Goal: Task Accomplishment & Management: Complete application form

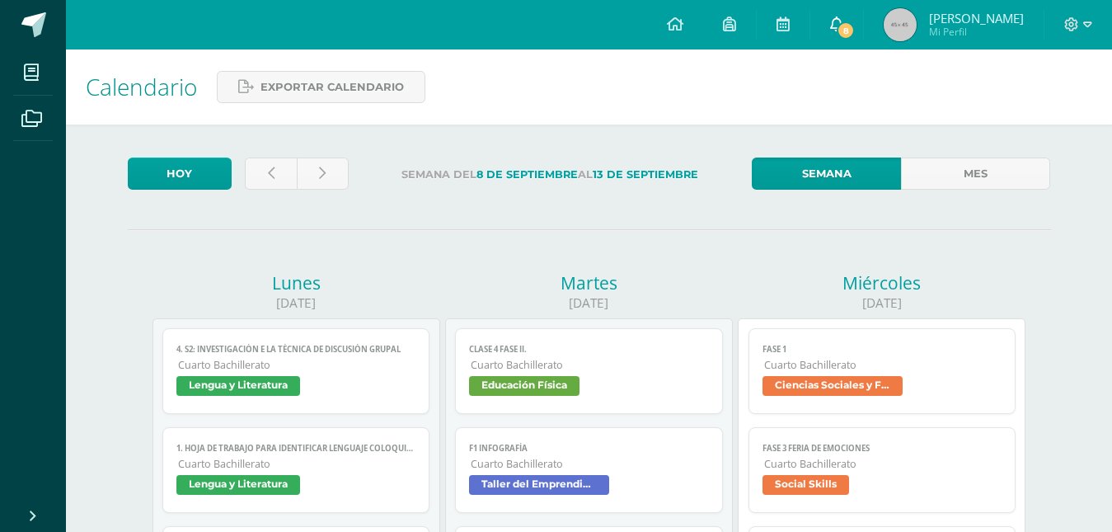
click at [822, 22] on link "8" at bounding box center [836, 24] width 53 height 49
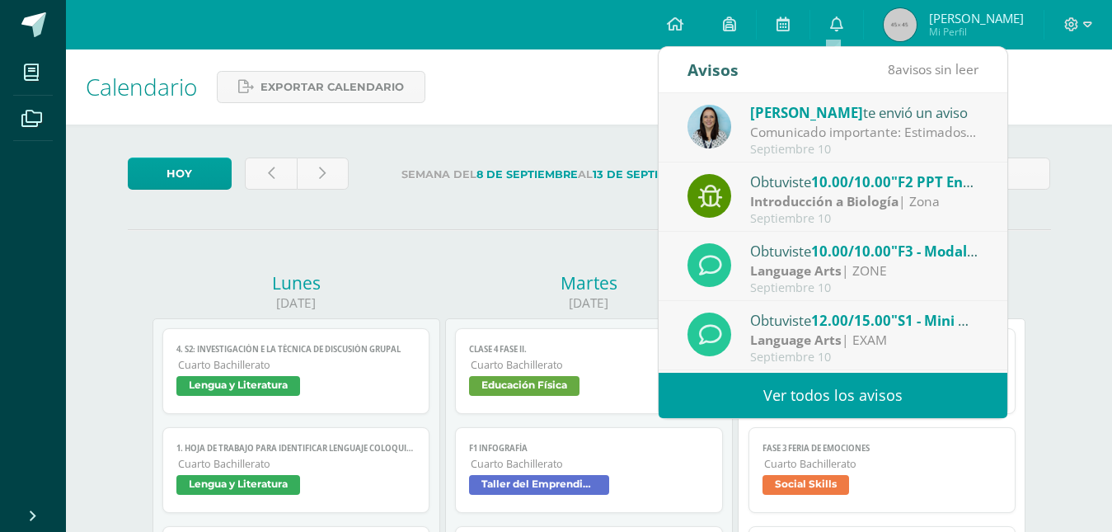
click at [807, 382] on link "Ver todos los avisos" at bounding box center [832, 394] width 349 height 45
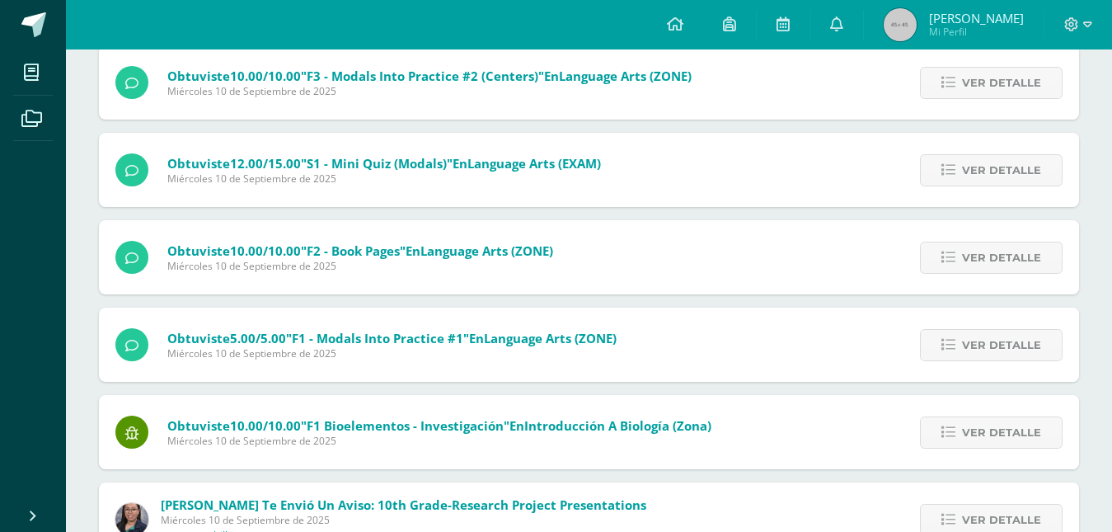
scroll to position [441, 0]
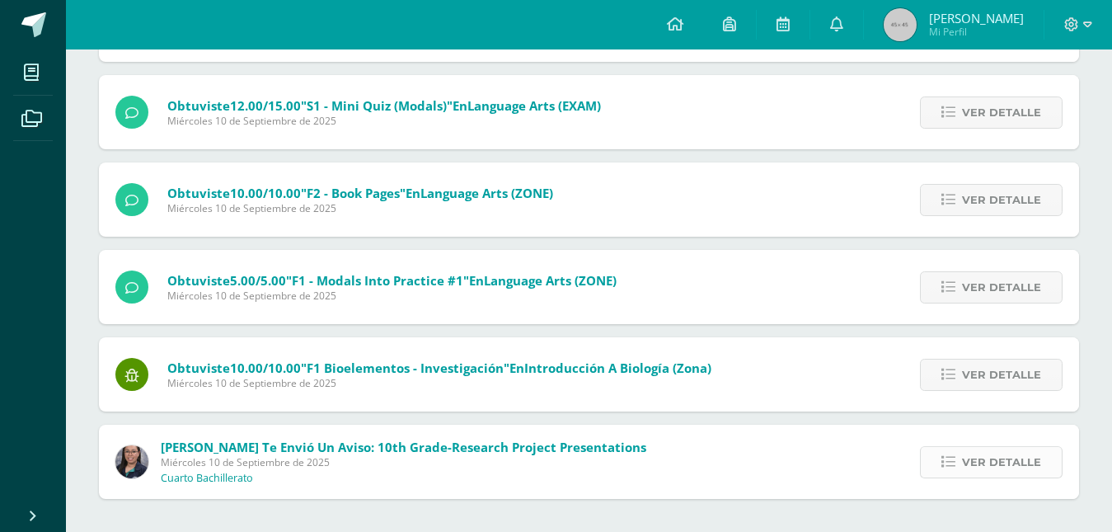
click at [967, 462] on span "Ver detalle" at bounding box center [1001, 462] width 79 height 30
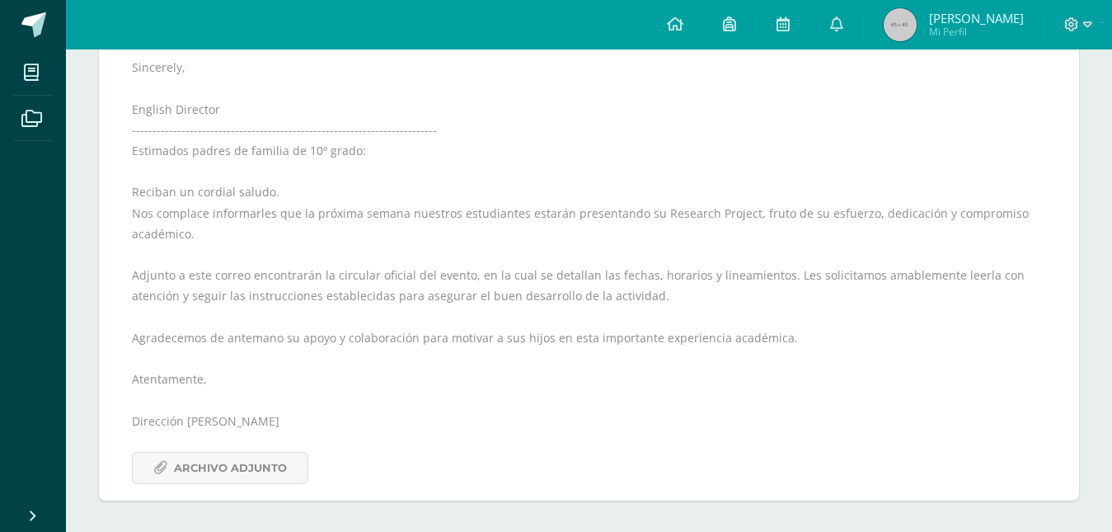
scroll to position [1109, 0]
click at [269, 470] on span "Archivo Adjunto" at bounding box center [230, 466] width 113 height 30
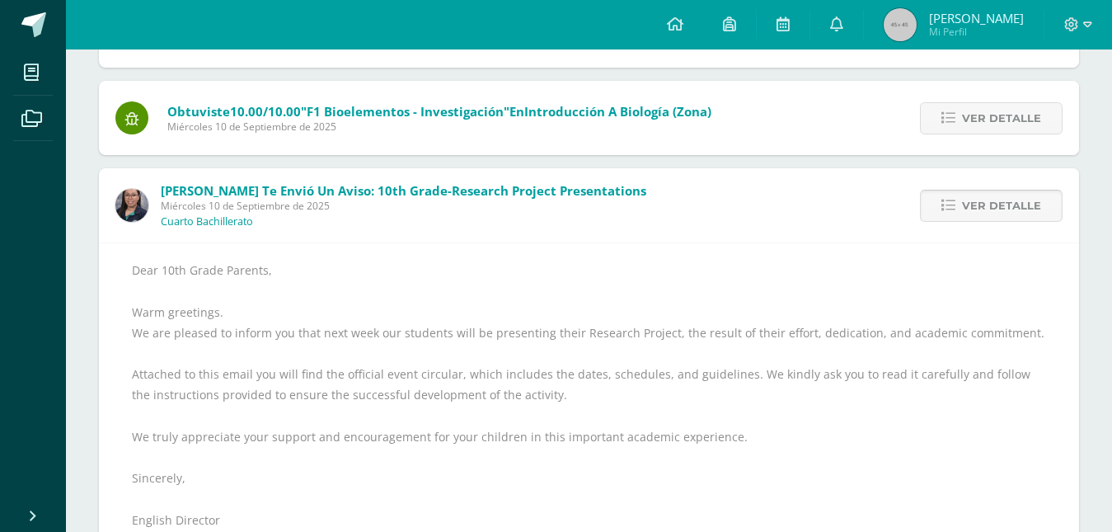
click at [970, 198] on span "Ver detalle" at bounding box center [1001, 205] width 79 height 30
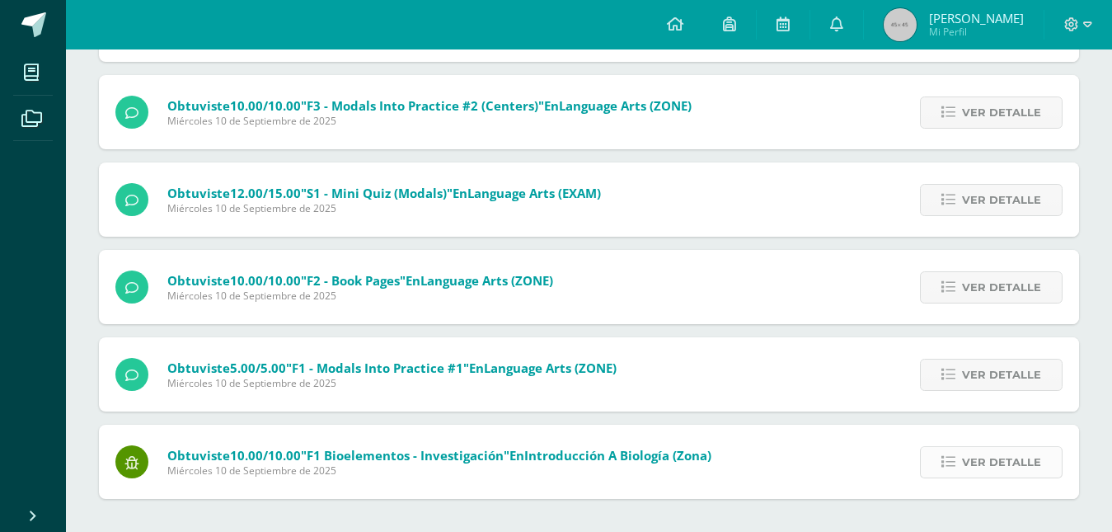
click at [992, 457] on span "Ver detalle" at bounding box center [1001, 462] width 79 height 30
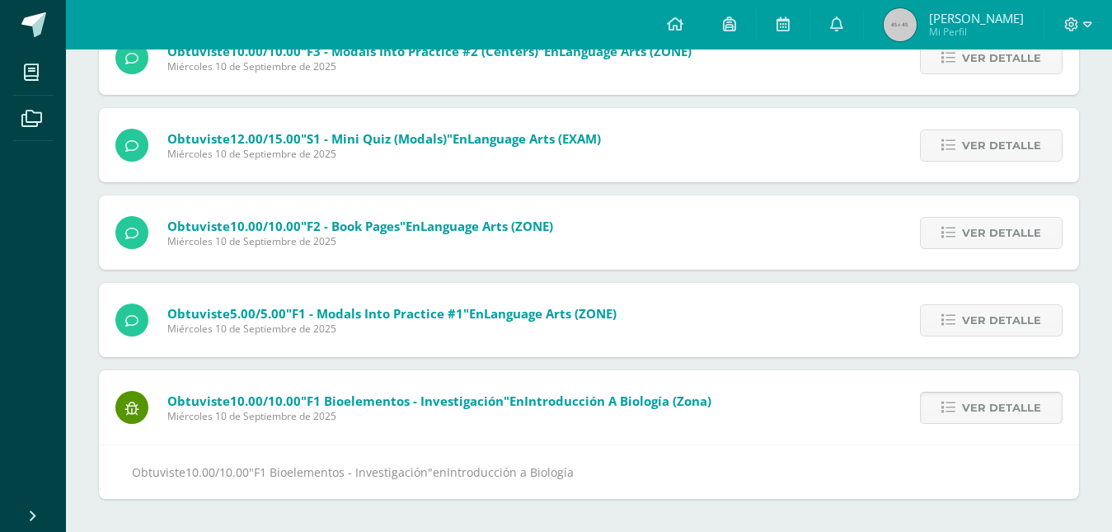
click at [992, 406] on span "Ver detalle" at bounding box center [1001, 407] width 79 height 30
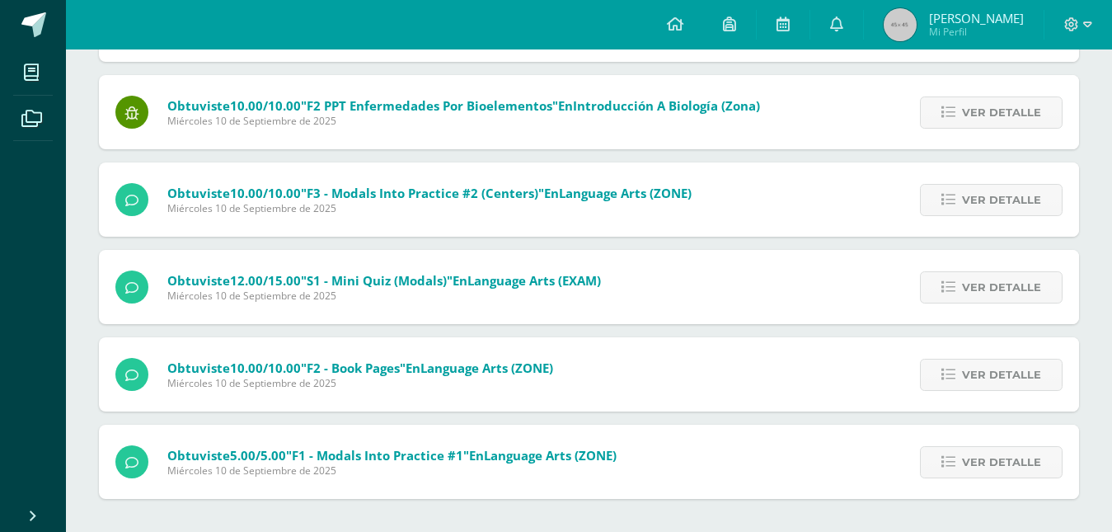
scroll to position [266, 0]
click at [987, 452] on span "Ver detalle" at bounding box center [1001, 462] width 79 height 30
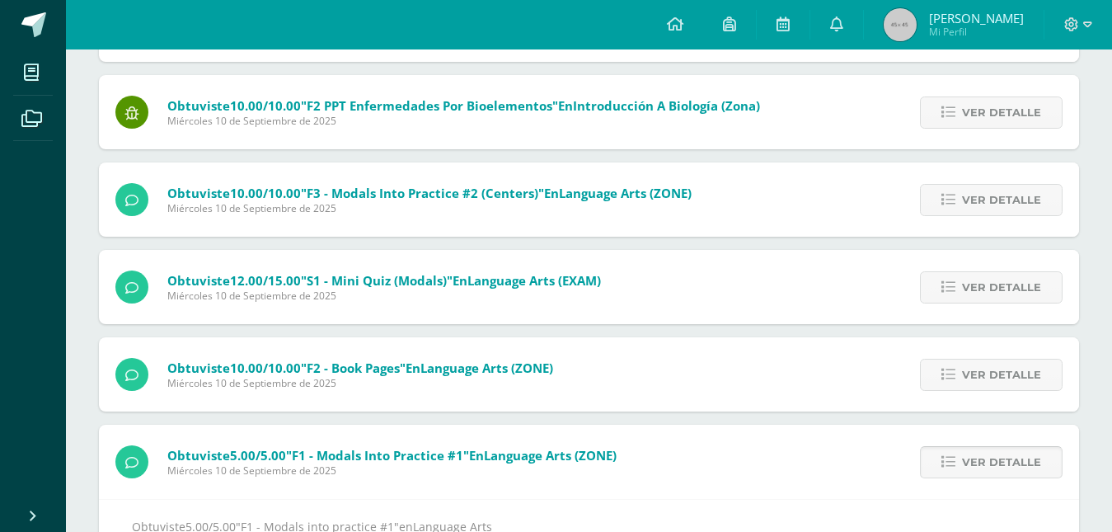
click at [986, 454] on span "Ver detalle" at bounding box center [1001, 462] width 79 height 30
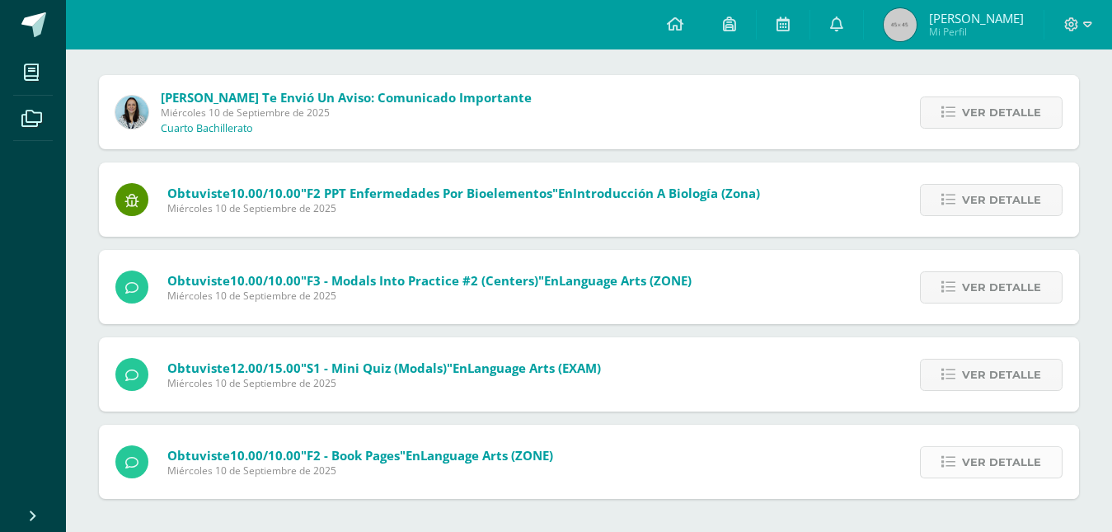
click at [986, 464] on span "Ver detalle" at bounding box center [1001, 462] width 79 height 30
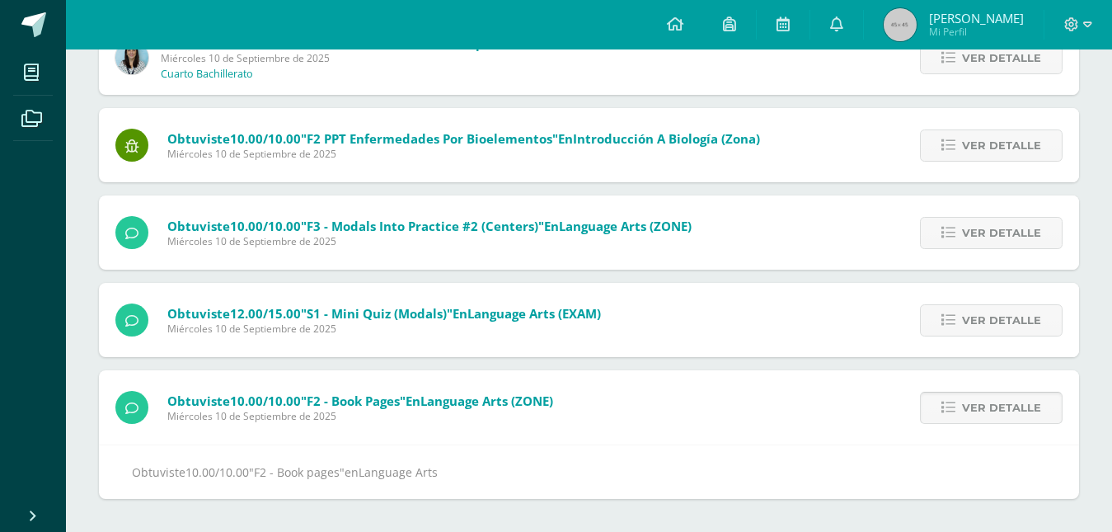
click at [995, 403] on span "Ver detalle" at bounding box center [1001, 407] width 79 height 30
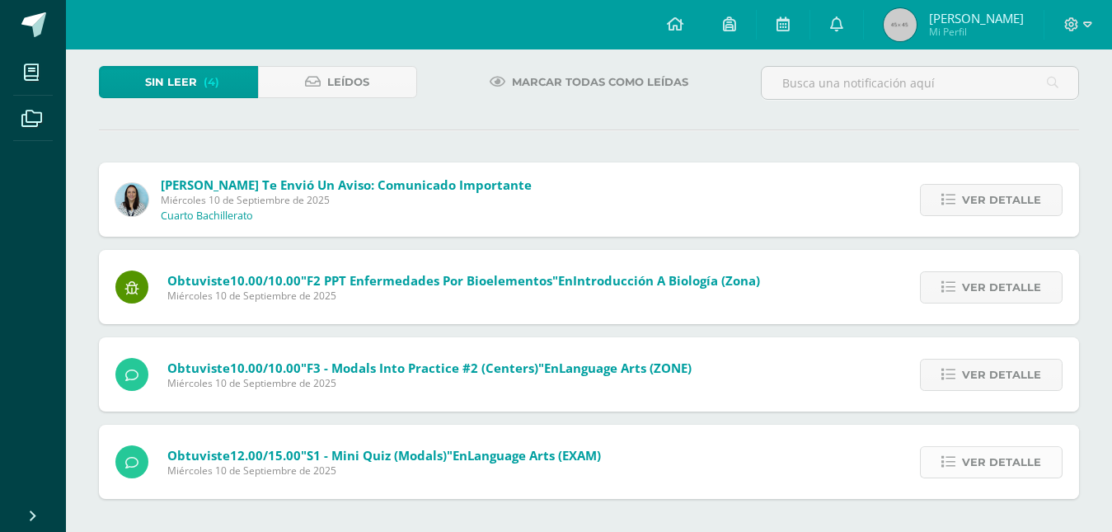
click at [993, 453] on span "Ver detalle" at bounding box center [1001, 462] width 79 height 30
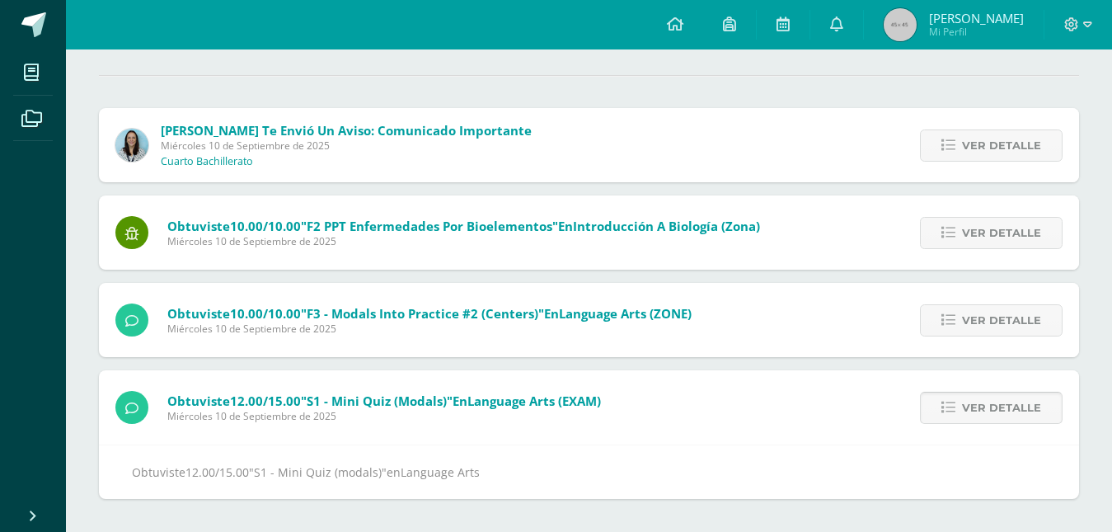
click at [990, 422] on span "Ver detalle" at bounding box center [1001, 407] width 79 height 30
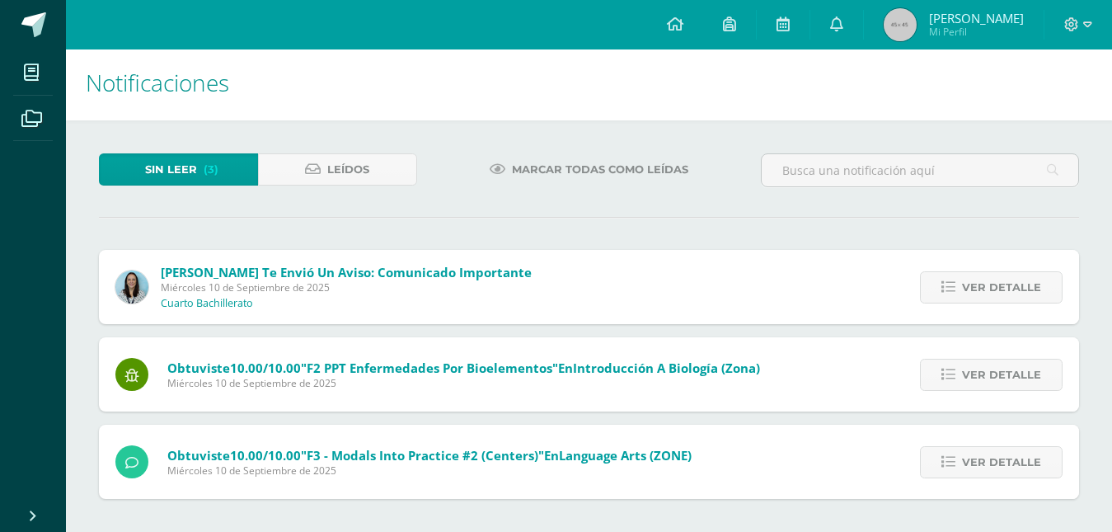
click at [990, 443] on div "Ver detalle" at bounding box center [987, 461] width 184 height 74
click at [991, 453] on span "Ver detalle" at bounding box center [1001, 462] width 79 height 30
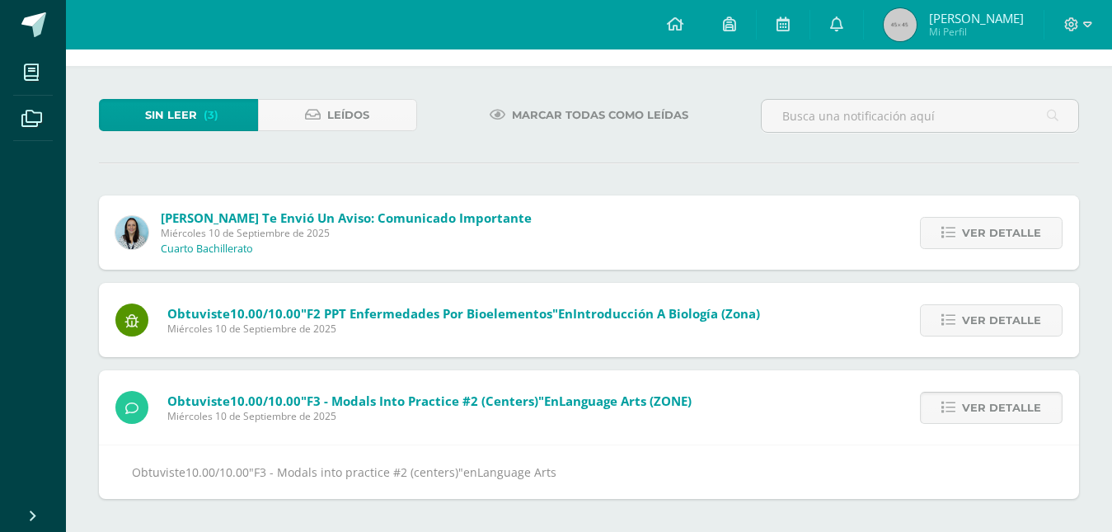
click at [990, 403] on span "Ver detalle" at bounding box center [1001, 407] width 79 height 30
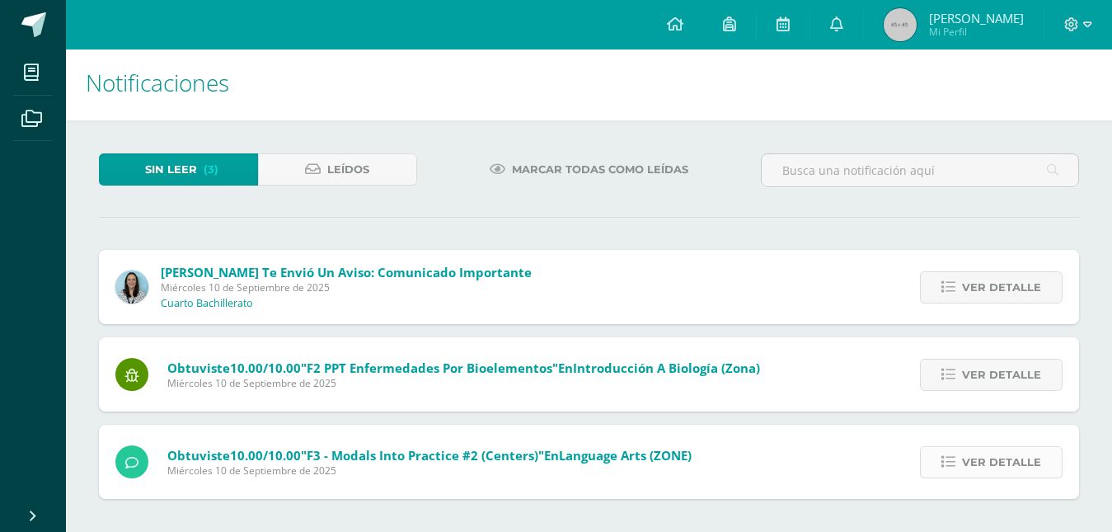
scroll to position [0, 0]
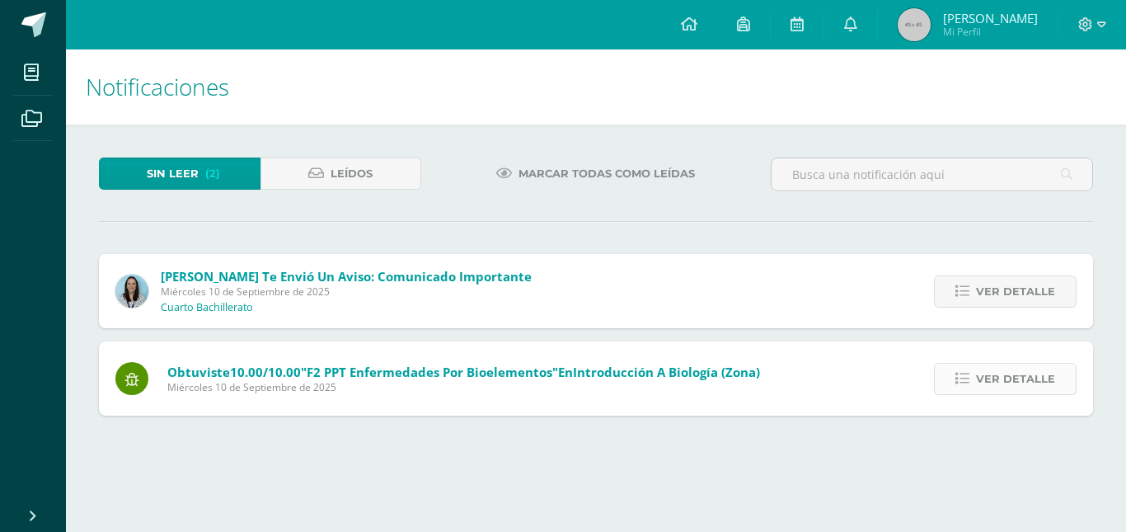
click at [987, 392] on span "Ver detalle" at bounding box center [1015, 378] width 79 height 30
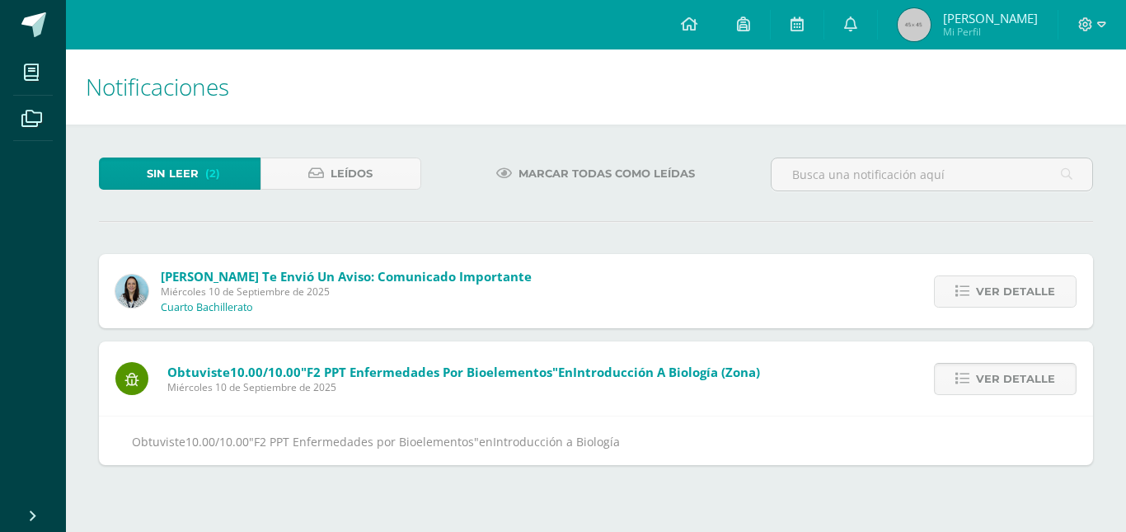
click at [987, 392] on span "Ver detalle" at bounding box center [1015, 378] width 79 height 30
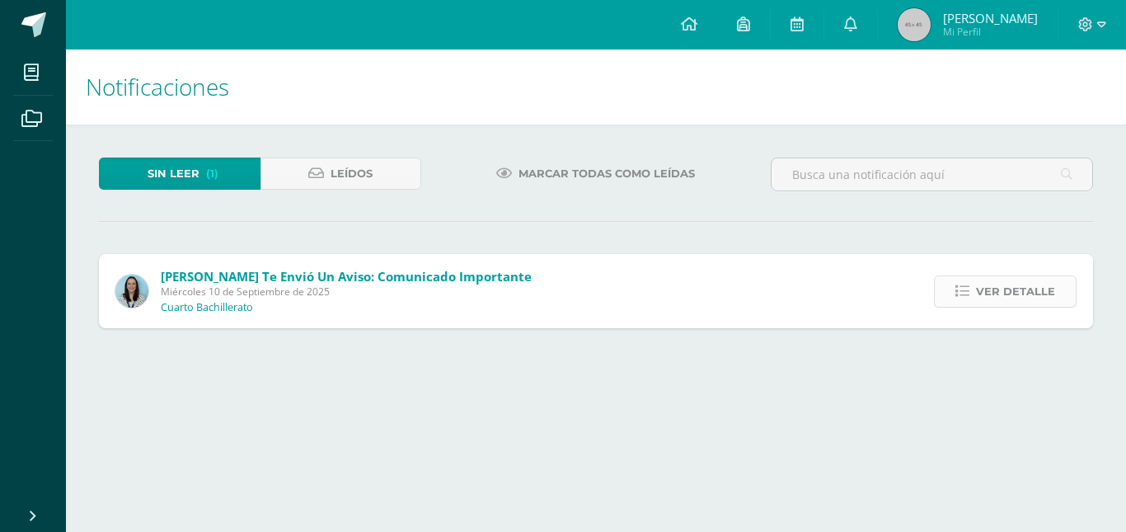
click at [976, 301] on link "Ver detalle" at bounding box center [1005, 291] width 143 height 32
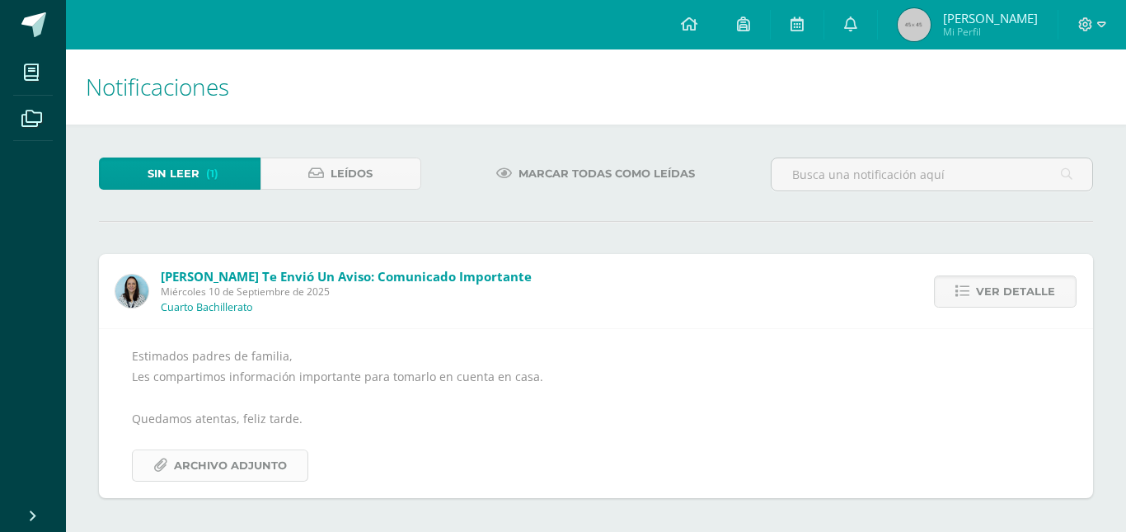
click at [269, 457] on span "Archivo Adjunto" at bounding box center [230, 465] width 113 height 30
click at [1003, 302] on span "Ver detalle" at bounding box center [1015, 291] width 79 height 30
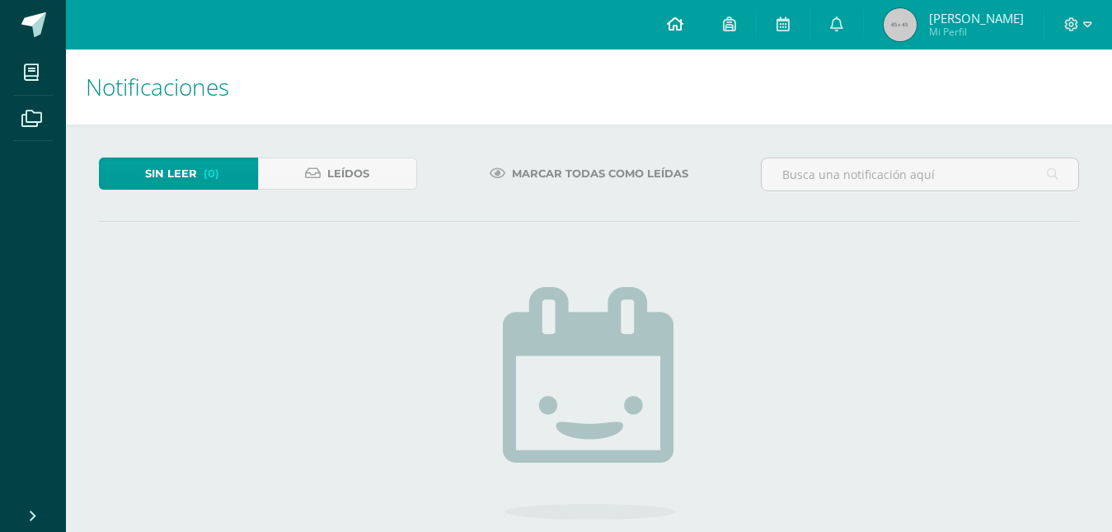
click at [696, 31] on link at bounding box center [675, 24] width 56 height 49
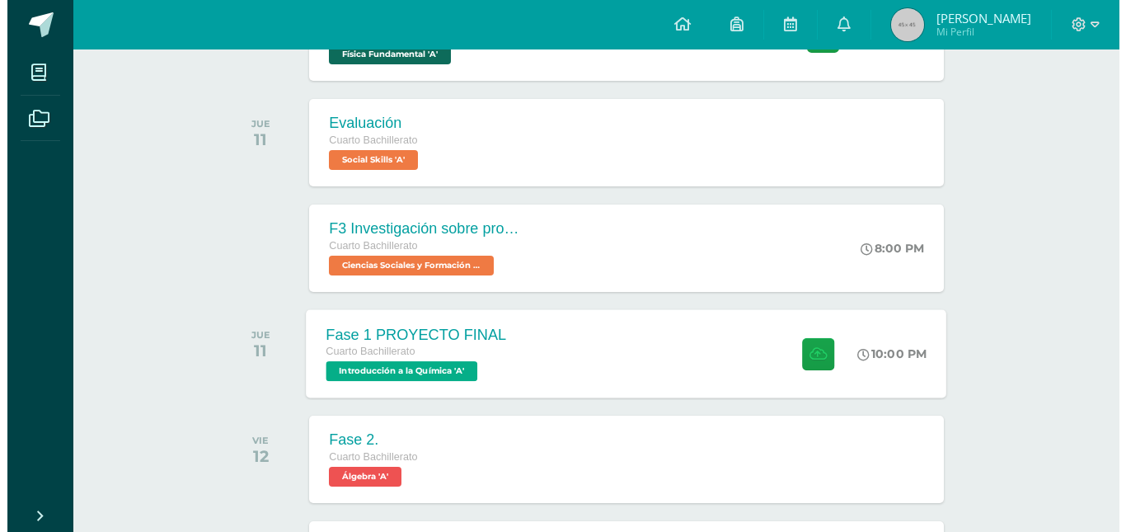
scroll to position [677, 0]
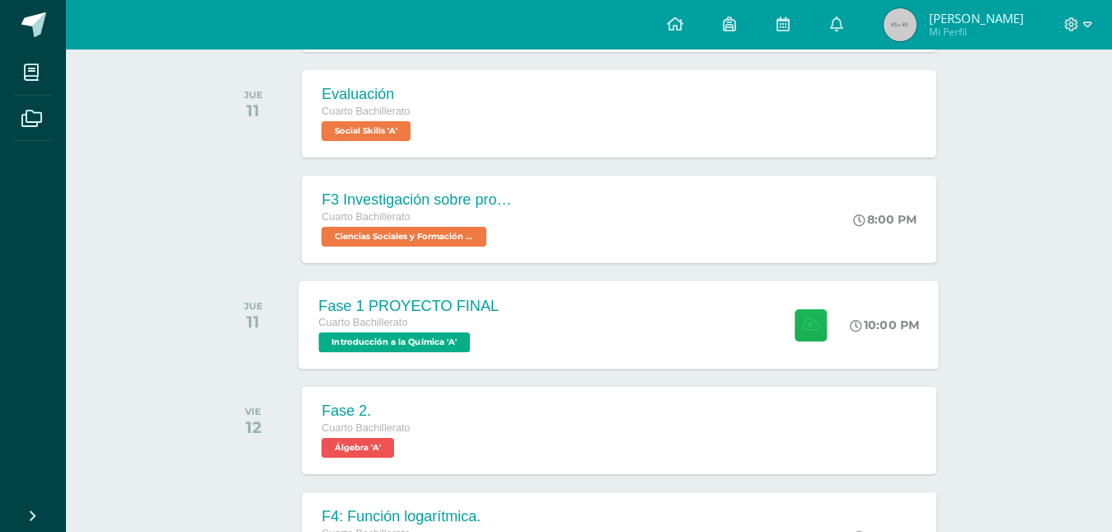
click at [796, 316] on button at bounding box center [810, 324] width 32 height 32
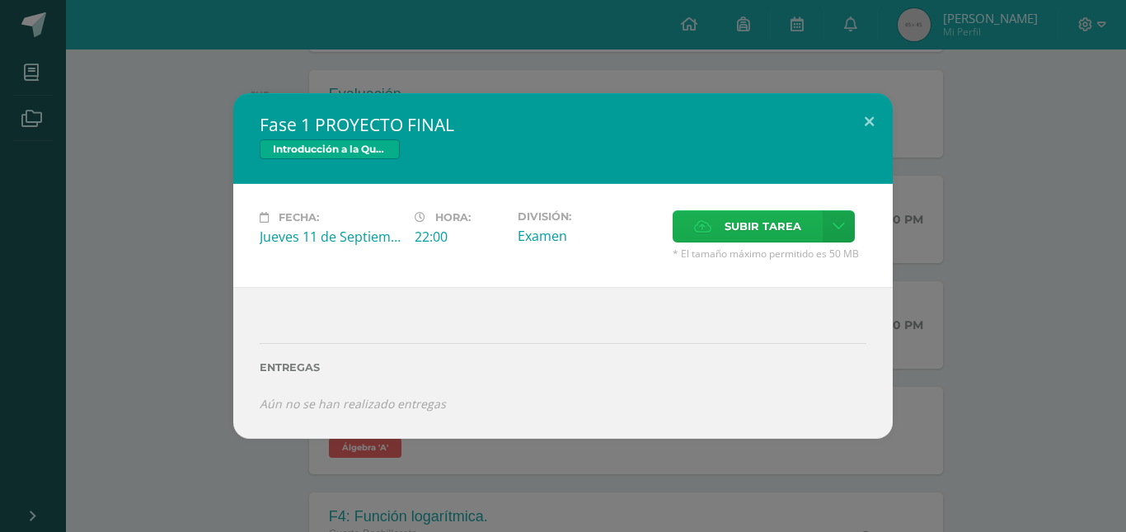
click at [755, 236] on span "Subir tarea" at bounding box center [762, 226] width 77 height 30
click at [0, 0] on input "Subir tarea" at bounding box center [0, 0] width 0 height 0
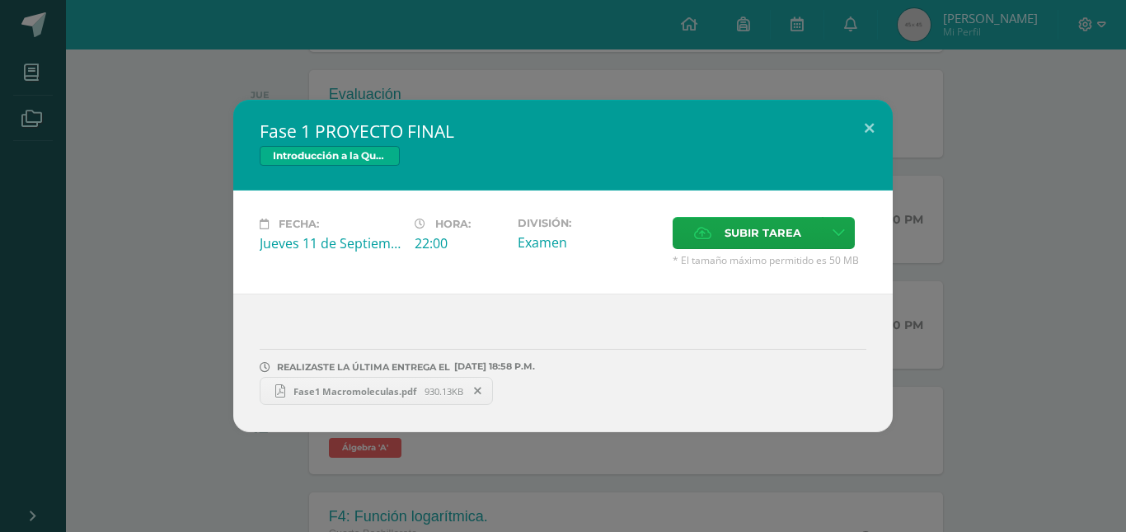
click at [1071, 322] on div "Fase 1 PROYECTO FINAL Introducción a la Química Fecha: Jueves 11 de Septiembre …" at bounding box center [563, 266] width 1112 height 332
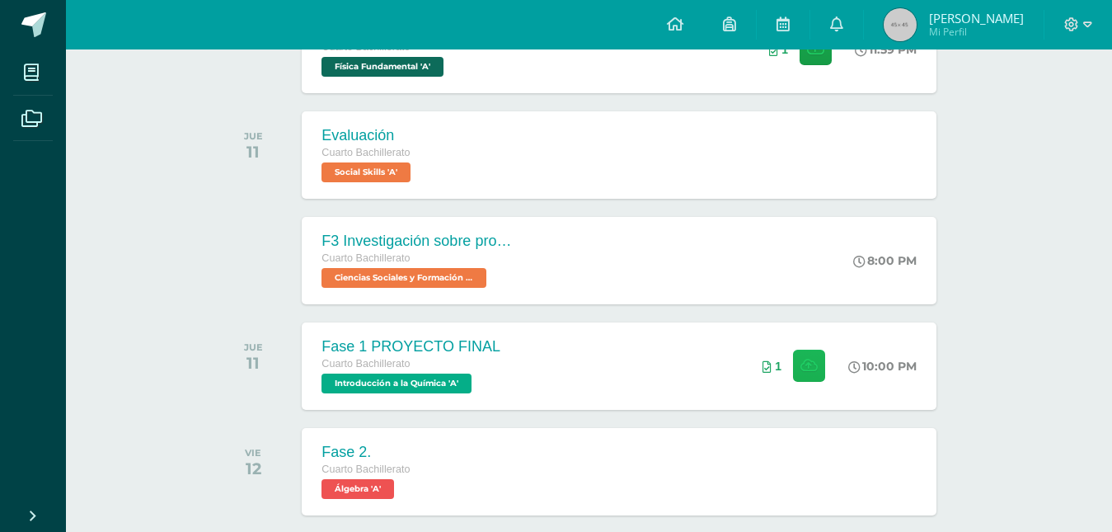
scroll to position [824, 0]
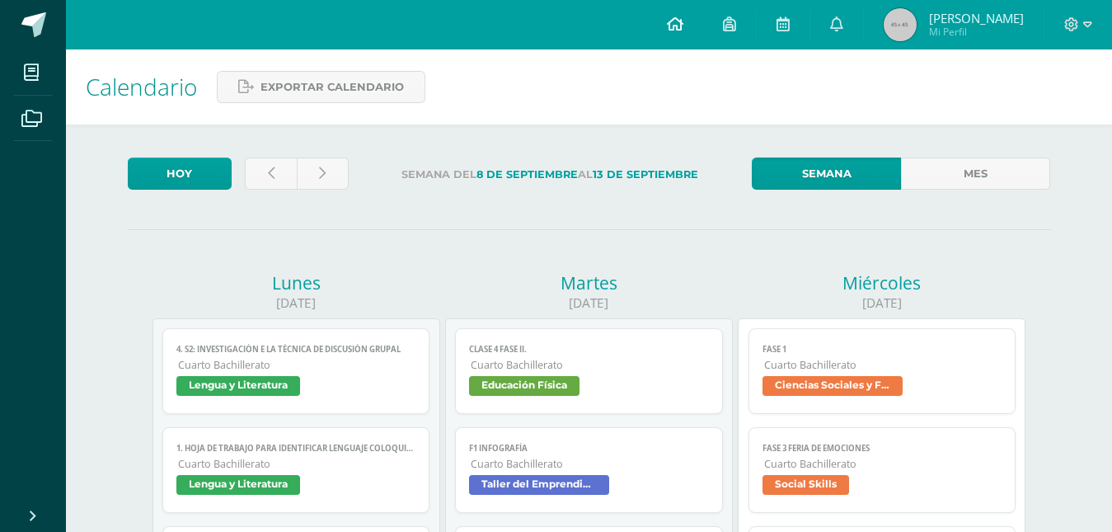
click at [667, 37] on link at bounding box center [675, 24] width 56 height 49
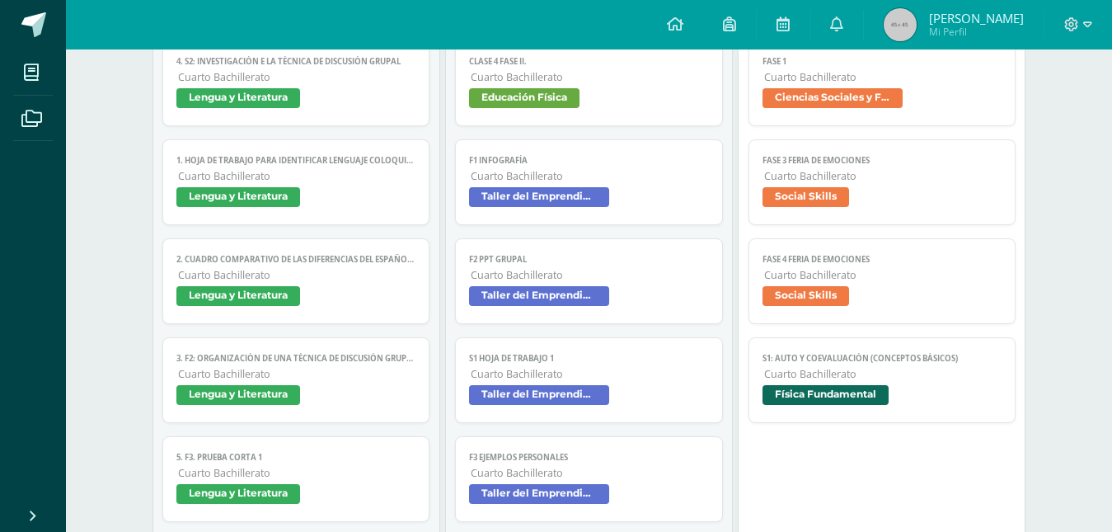
scroll to position [330, 0]
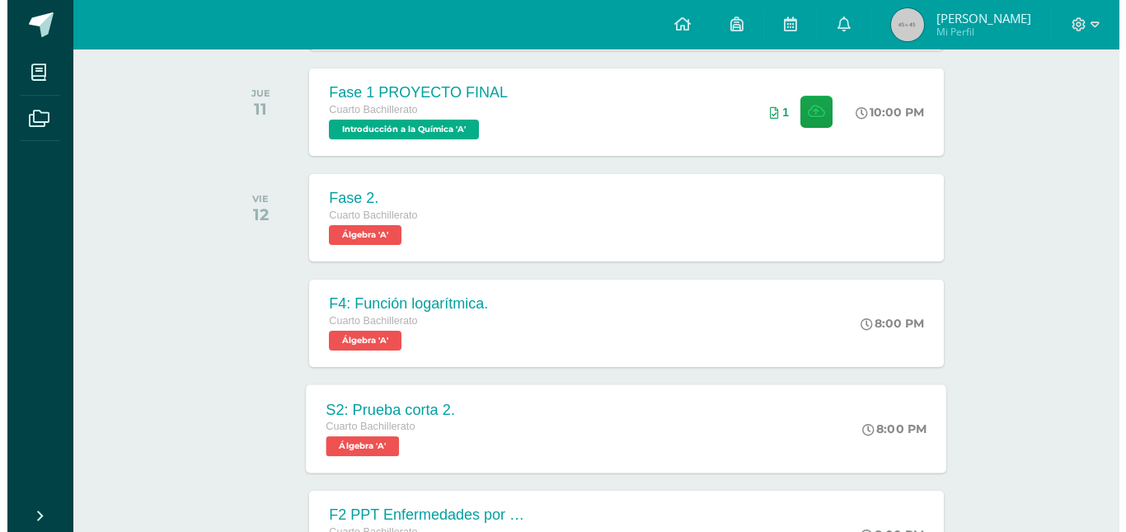
scroll to position [659, 0]
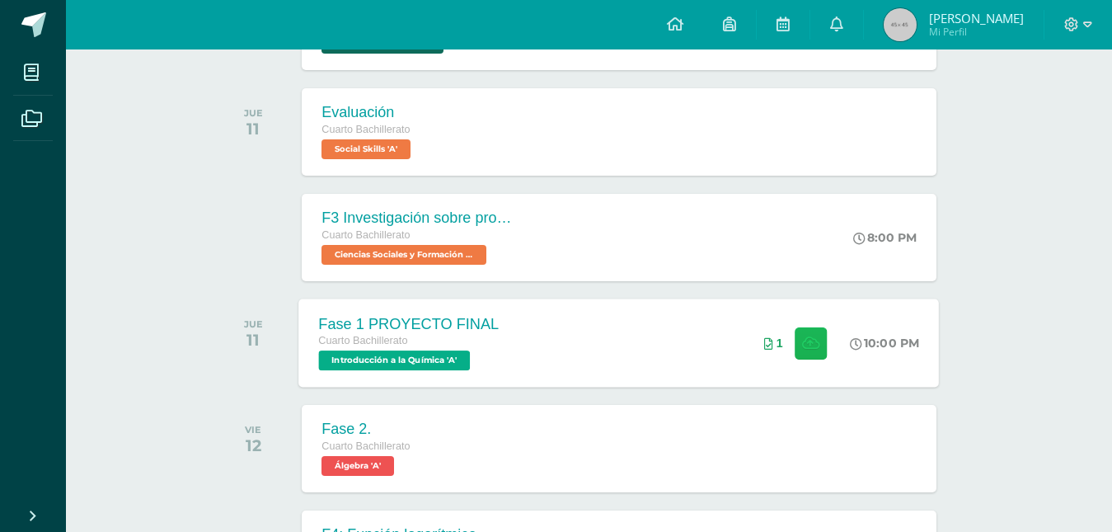
click at [815, 339] on icon at bounding box center [810, 342] width 17 height 14
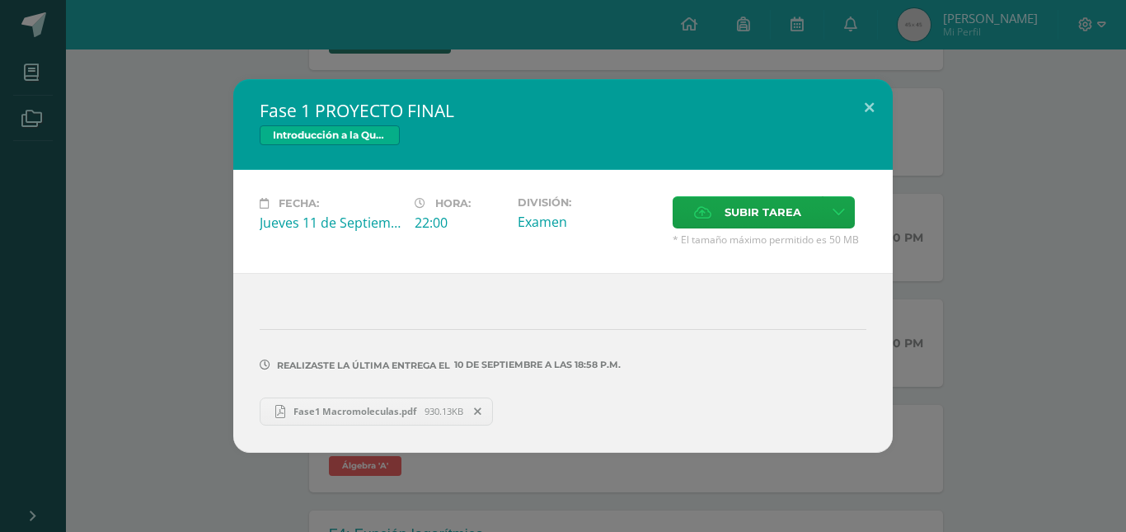
click at [474, 408] on icon at bounding box center [477, 411] width 7 height 12
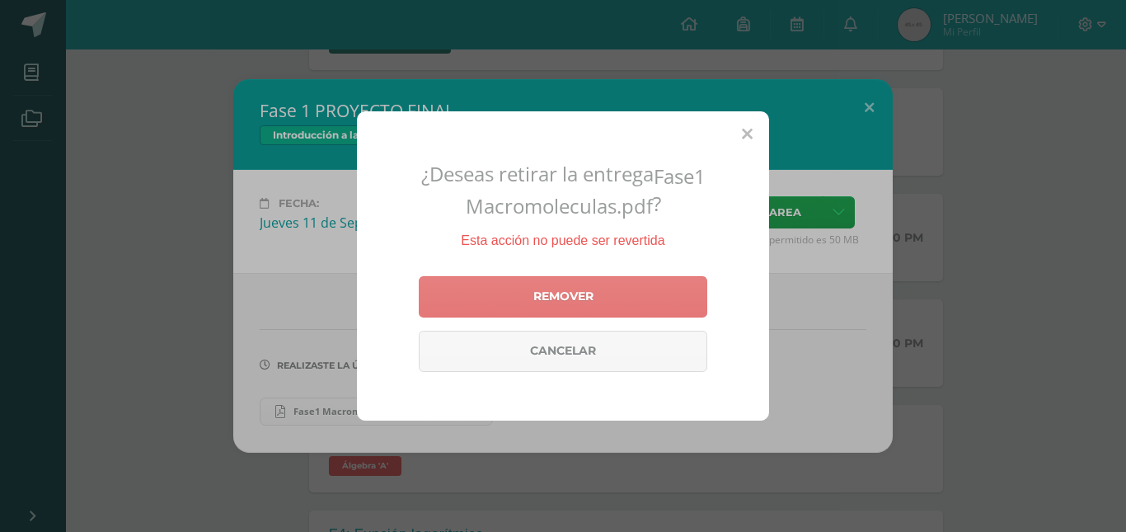
click at [545, 300] on link "Remover" at bounding box center [563, 296] width 288 height 41
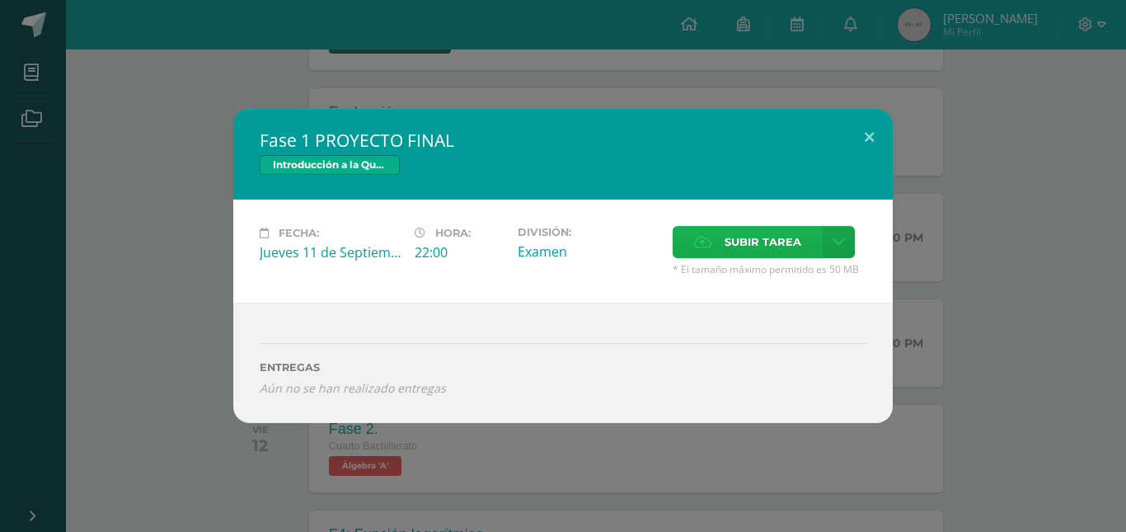
click at [746, 251] on span "Subir tarea" at bounding box center [762, 242] width 77 height 30
click at [0, 0] on input "Subir tarea" at bounding box center [0, 0] width 0 height 0
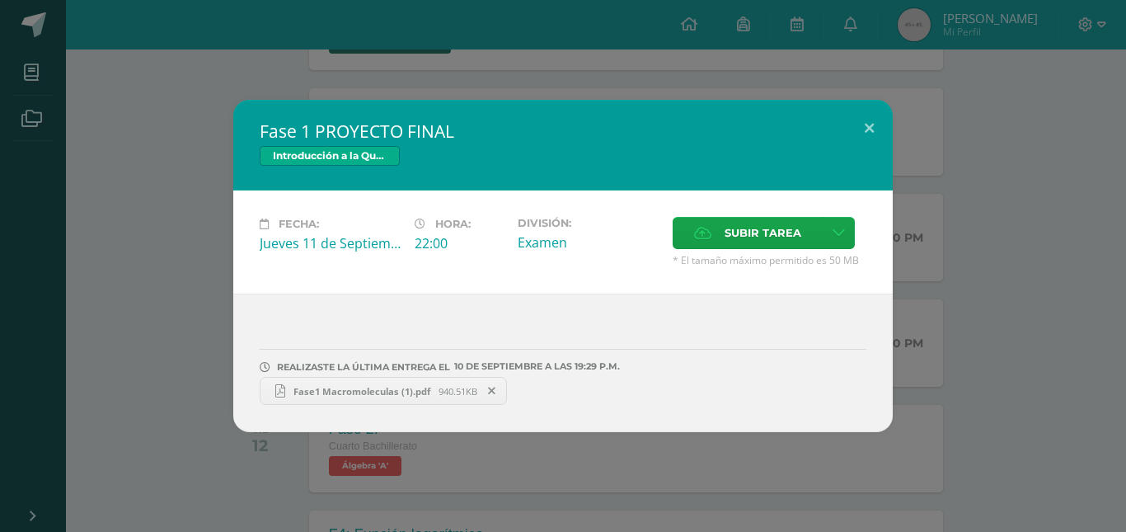
click at [433, 389] on span "Fase1 Macromoleculas (1).pdf" at bounding box center [361, 391] width 153 height 12
